Goal: Transaction & Acquisition: Purchase product/service

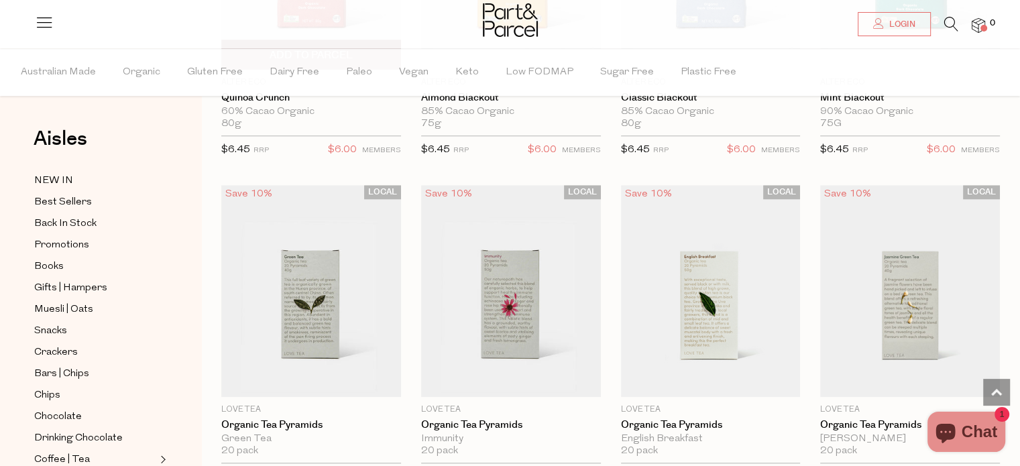
scroll to position [1073, 0]
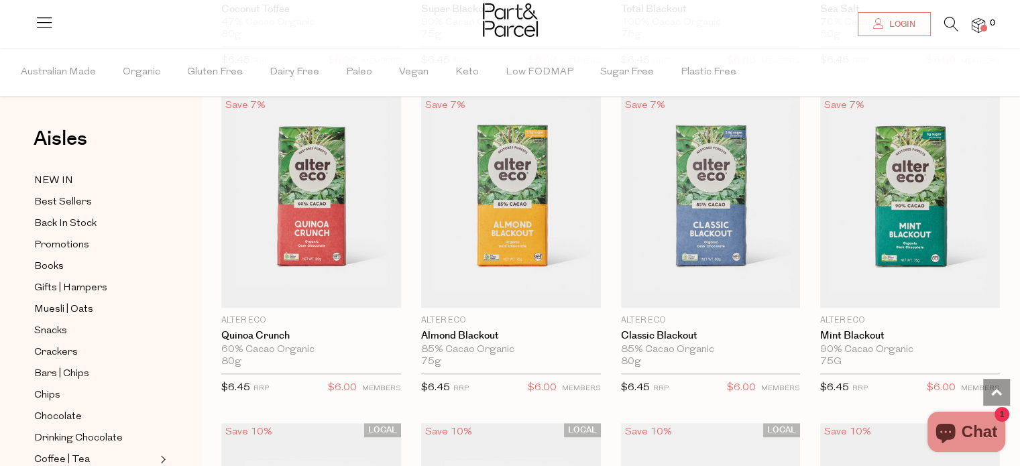
click at [942, 23] on li at bounding box center [944, 27] width 27 height 21
click at [952, 22] on icon at bounding box center [951, 24] width 14 height 15
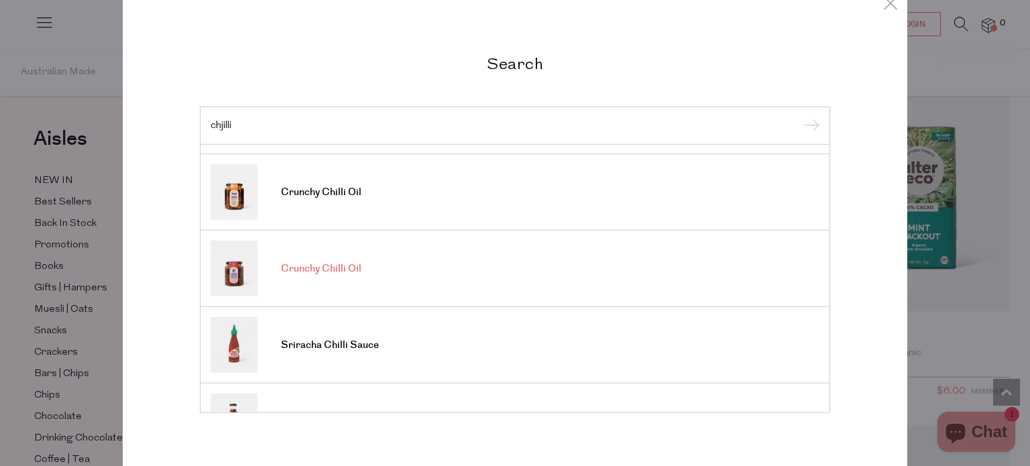
scroll to position [134, 0]
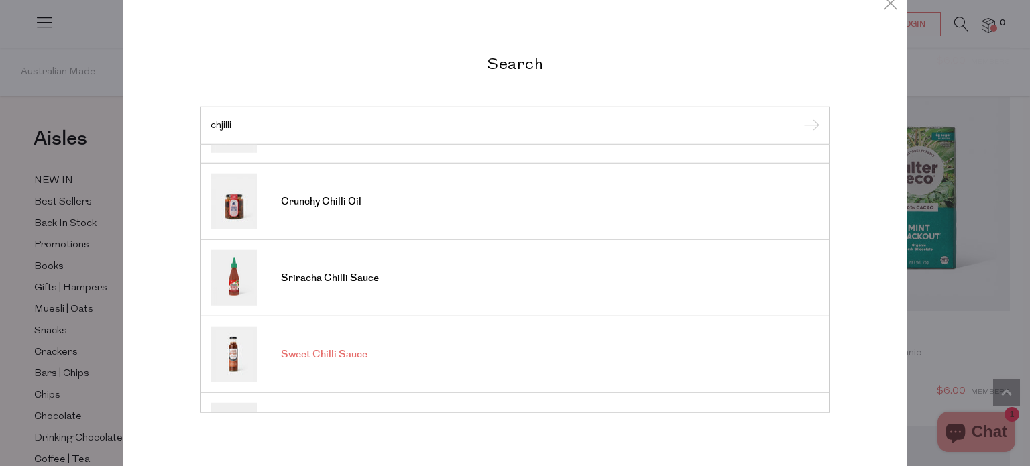
type input "chjilli"
click at [327, 353] on span "Sweet Chilli Sauce" at bounding box center [324, 354] width 87 height 13
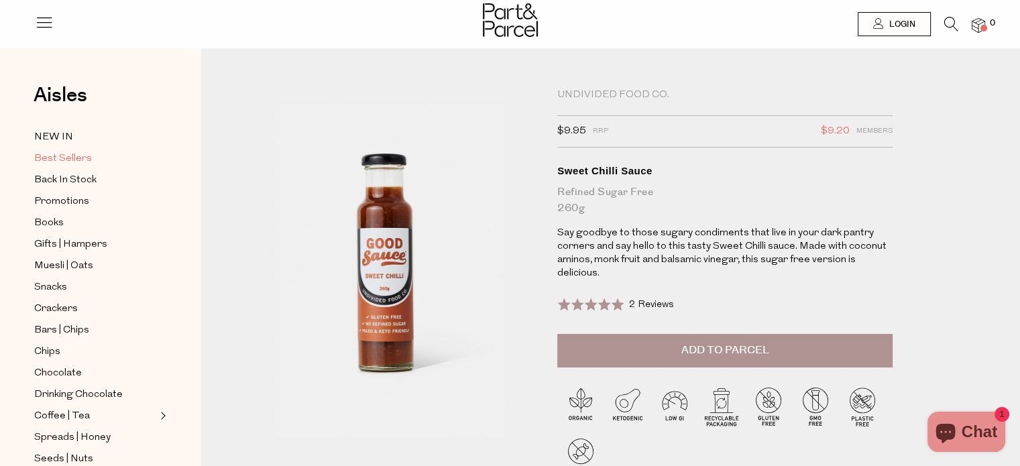
click at [60, 156] on span "Best Sellers" at bounding box center [63, 159] width 58 height 16
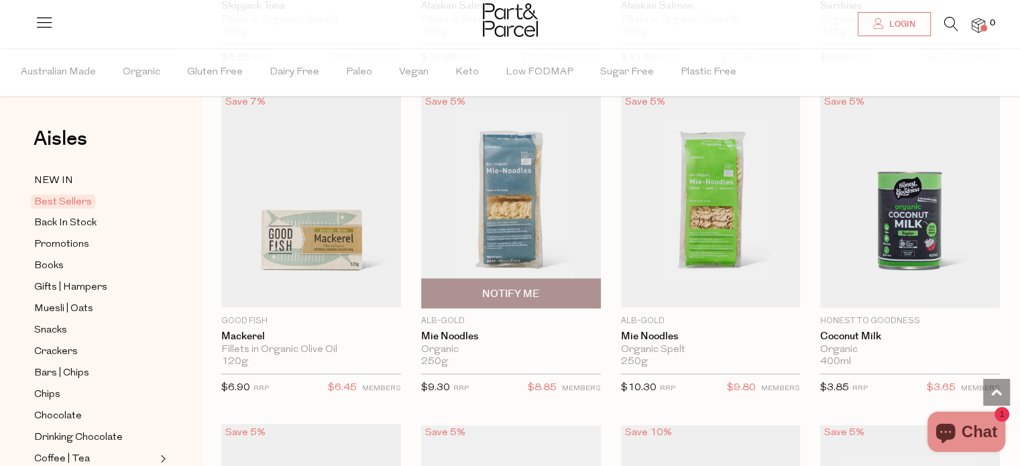
scroll to position [1408, 0]
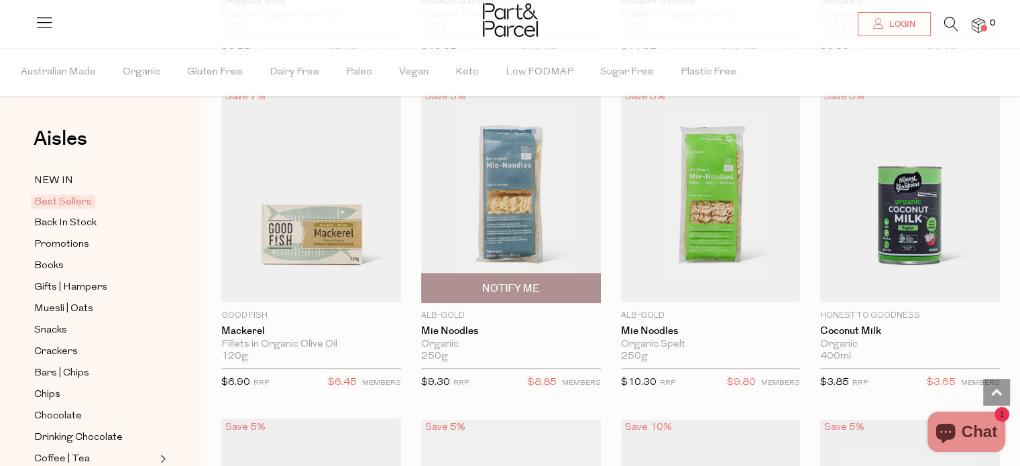
click at [508, 236] on img at bounding box center [511, 195] width 180 height 212
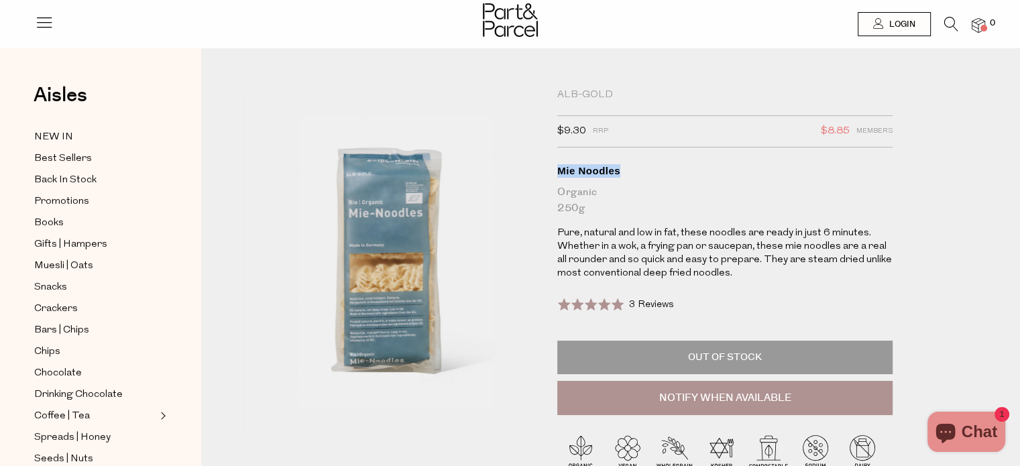
drag, startPoint x: 620, startPoint y: 174, endPoint x: 554, endPoint y: 170, distance: 65.8
click at [554, 170] on div "Alb-Gold $9.30 RRP $8.85 Members Available: Translation missing: en.product.gen…" at bounding box center [737, 320] width 380 height 462
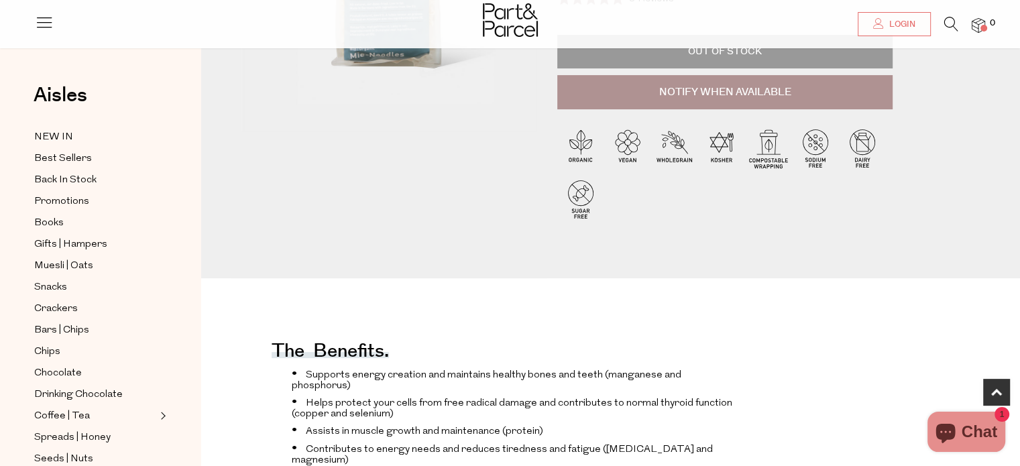
scroll to position [268, 0]
